Goal: Information Seeking & Learning: Understand process/instructions

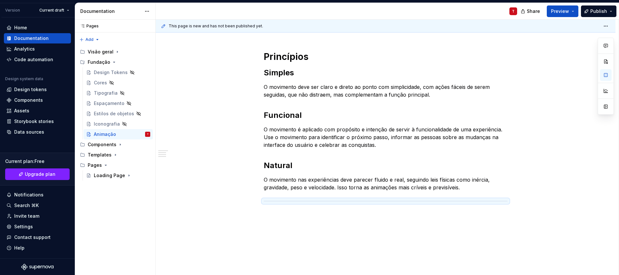
scroll to position [17, 0]
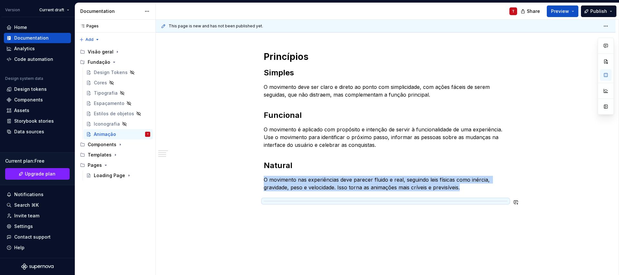
click at [330, 228] on div "Princípios Simples O movimento deve ser claro e direto ao ponto com simplicidad…" at bounding box center [386, 164] width 460 height 258
click at [533, 203] on div "Princípios Simples O movimento deve ser claro e direto ao ponto com simplicidad…" at bounding box center [386, 164] width 460 height 258
click at [280, 213] on div "Princípios Simples O movimento deve ser claro e direto ao ponto com simplicidad…" at bounding box center [386, 164] width 460 height 258
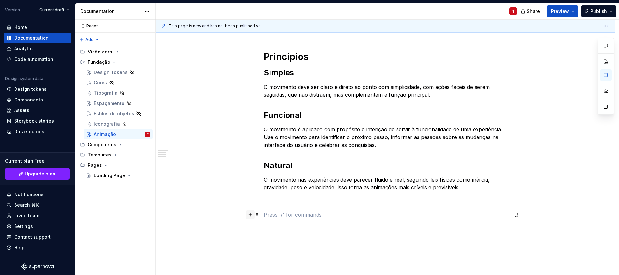
click at [251, 215] on button "button" at bounding box center [250, 215] width 9 height 9
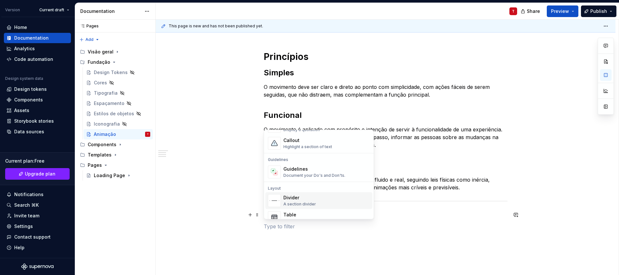
scroll to position [189, 0]
click at [326, 189] on div "Table Display a simple table" at bounding box center [327, 188] width 86 height 13
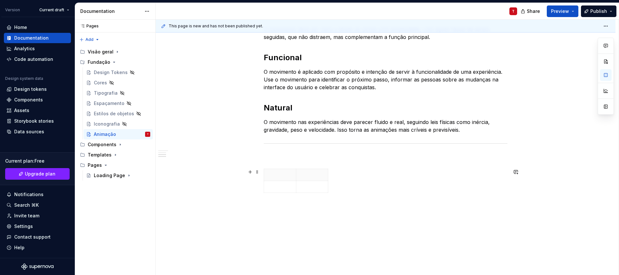
scroll to position [158, 0]
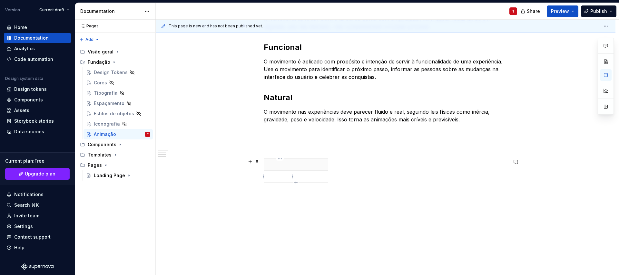
click at [270, 178] on p at bounding box center [280, 177] width 24 height 6
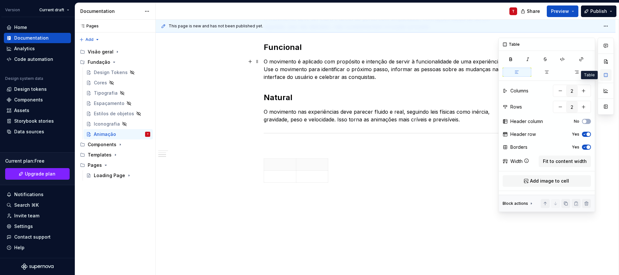
click at [605, 75] on button "button" at bounding box center [606, 75] width 12 height 12
click at [273, 178] on p at bounding box center [280, 177] width 24 height 6
click at [529, 204] on icon at bounding box center [531, 203] width 5 height 5
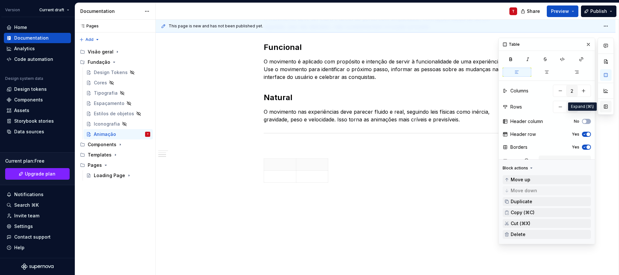
click at [607, 107] on button "button" at bounding box center [606, 107] width 12 height 12
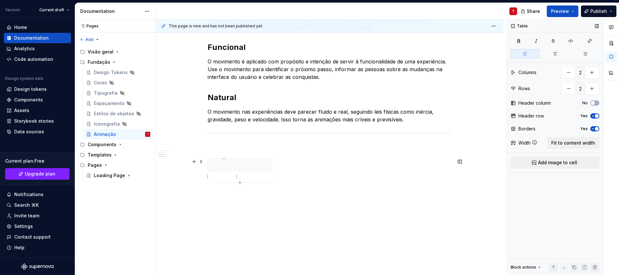
drag, startPoint x: 296, startPoint y: 175, endPoint x: 209, endPoint y: 171, distance: 87.5
click at [209, 171] on div at bounding box center [330, 172] width 244 height 27
click at [283, 178] on div at bounding box center [330, 172] width 244 height 27
click at [283, 175] on div at bounding box center [330, 172] width 244 height 27
click at [202, 163] on span at bounding box center [201, 161] width 5 height 9
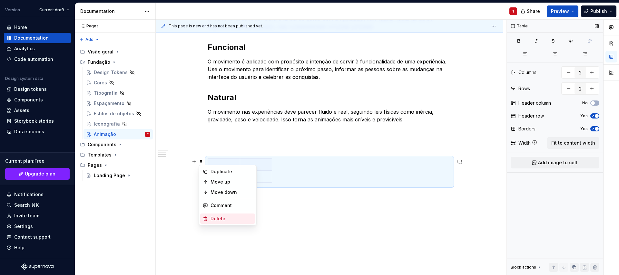
click at [215, 220] on div "Delete" at bounding box center [232, 219] width 42 height 6
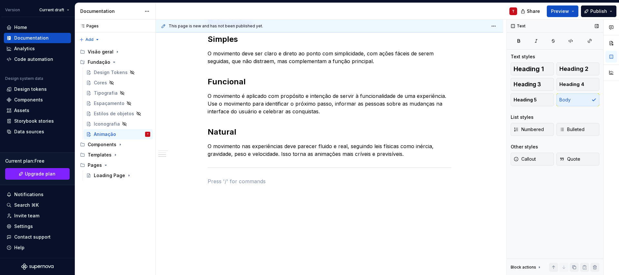
scroll to position [124, 0]
click at [199, 181] on span at bounding box center [201, 181] width 5 height 9
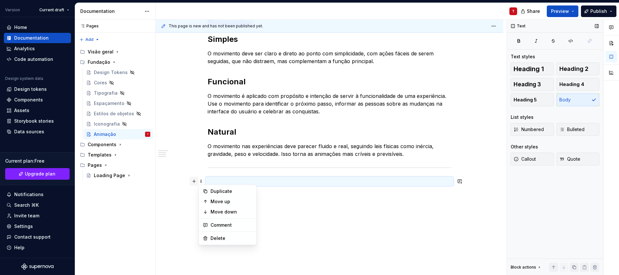
click at [195, 181] on button "button" at bounding box center [194, 181] width 9 height 9
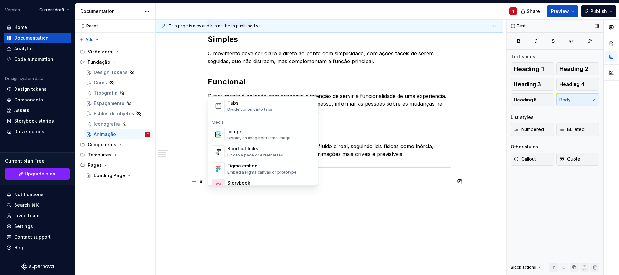
scroll to position [257, 0]
click at [248, 105] on div "Divide content into tabs" at bounding box center [249, 107] width 45 height 5
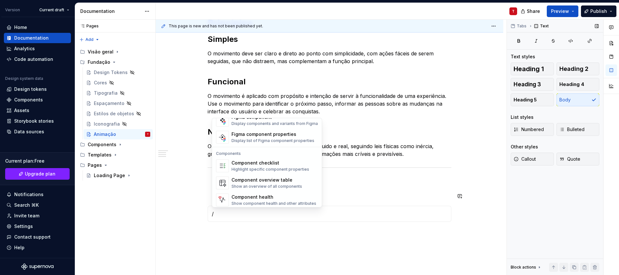
scroll to position [625, 0]
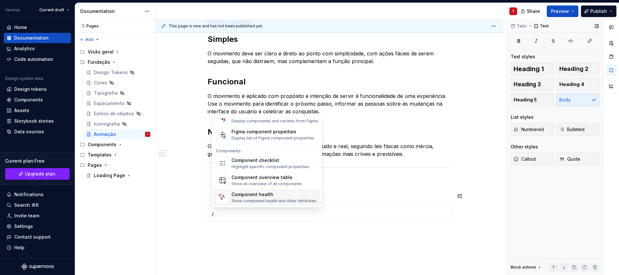
click at [180, 212] on div "Princípios Simples O movimento deve ser claro e direto ao ponto com simplicidad…" at bounding box center [330, 160] width 348 height 316
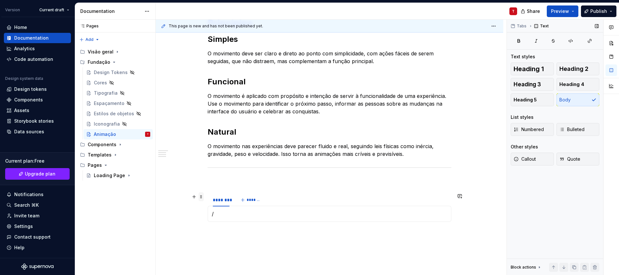
click at [200, 196] on span at bounding box center [201, 197] width 5 height 9
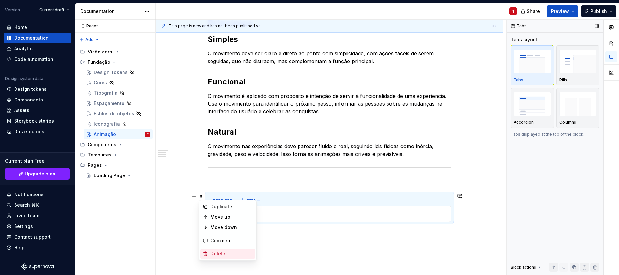
click at [212, 254] on div "Delete" at bounding box center [232, 254] width 42 height 6
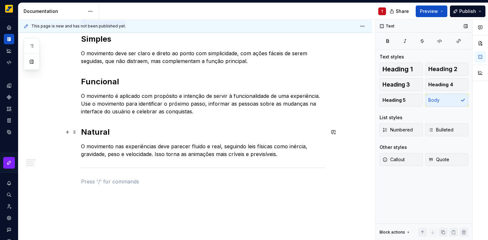
scroll to position [131, 0]
click at [107, 183] on p at bounding box center [203, 182] width 244 height 8
type textarea "*"
click at [98, 182] on p "Atenuação" at bounding box center [203, 182] width 244 height 8
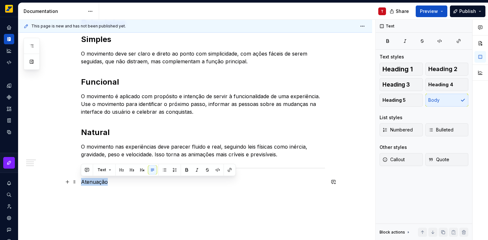
click at [98, 182] on p "Atenuação" at bounding box center [203, 182] width 244 height 8
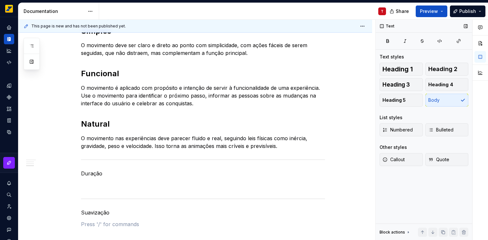
scroll to position [211, 0]
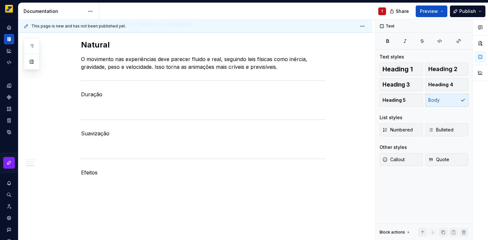
type textarea "*"
